Goal: Task Accomplishment & Management: Use online tool/utility

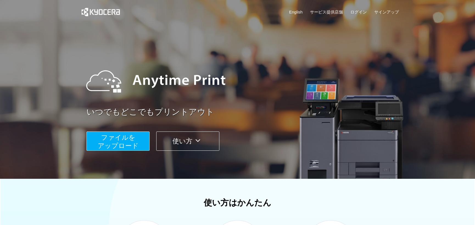
click at [131, 143] on span "ファイルを ​​アップロード" at bounding box center [118, 141] width 41 height 16
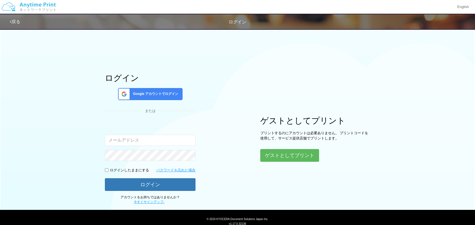
click at [151, 93] on span "Google アカウントでログイン" at bounding box center [154, 93] width 47 height 5
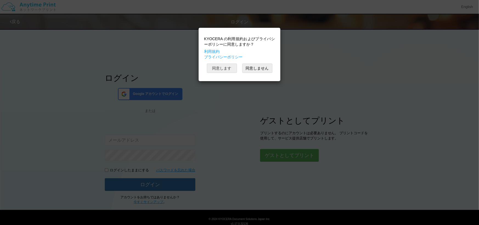
click at [222, 69] on button "同意します" at bounding box center [222, 67] width 30 height 9
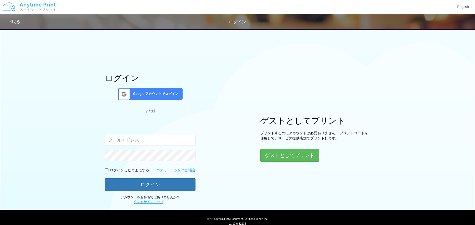
scroll to position [19, 0]
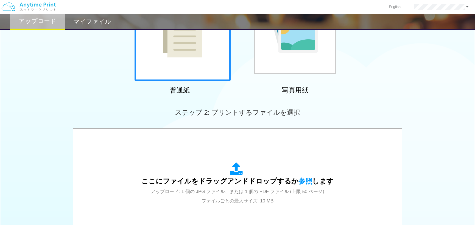
scroll to position [177, 0]
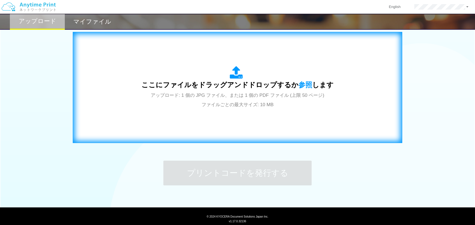
click at [252, 96] on span "アップロード: 1 個の JPG ファイル、または 1 個の PDF ファイル (上限 50 ページ) ファイルごとの最大サイズ: 10 MB" at bounding box center [237, 100] width 173 height 15
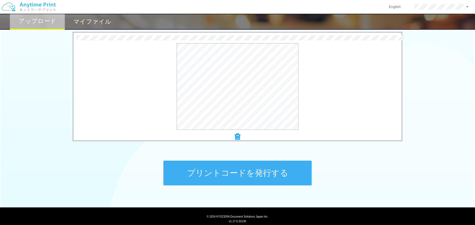
click at [279, 172] on button "プリントコードを発行する" at bounding box center [237, 172] width 148 height 25
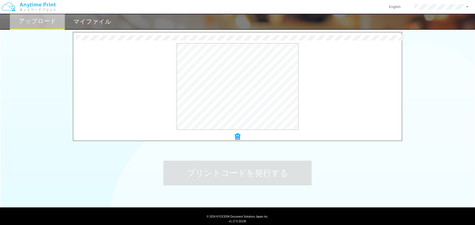
scroll to position [0, 0]
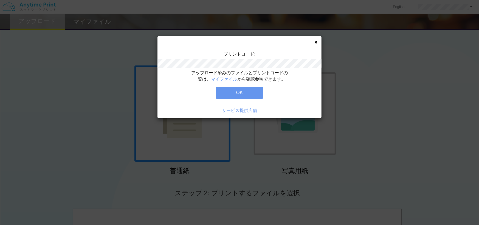
click at [244, 93] on button "OK" at bounding box center [239, 92] width 47 height 12
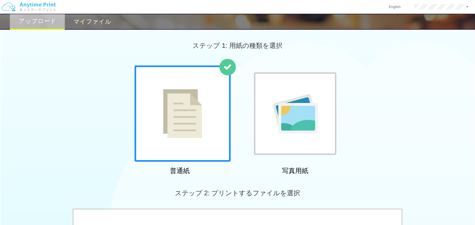
click at [244, 93] on div "普通紙 写真用紙" at bounding box center [237, 120] width 211 height 111
